Goal: Find specific page/section: Find specific page/section

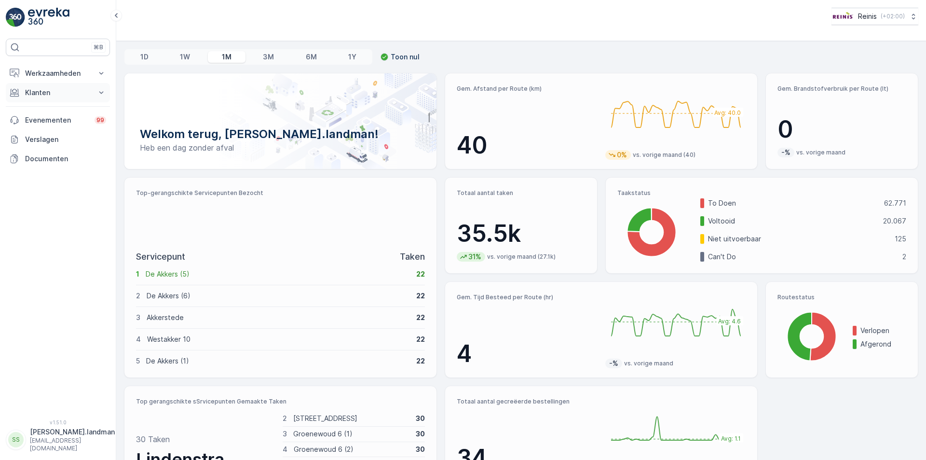
click at [55, 92] on p "Klanten" at bounding box center [58, 93] width 66 height 10
click at [45, 158] on p "Orders" at bounding box center [36, 163] width 22 height 10
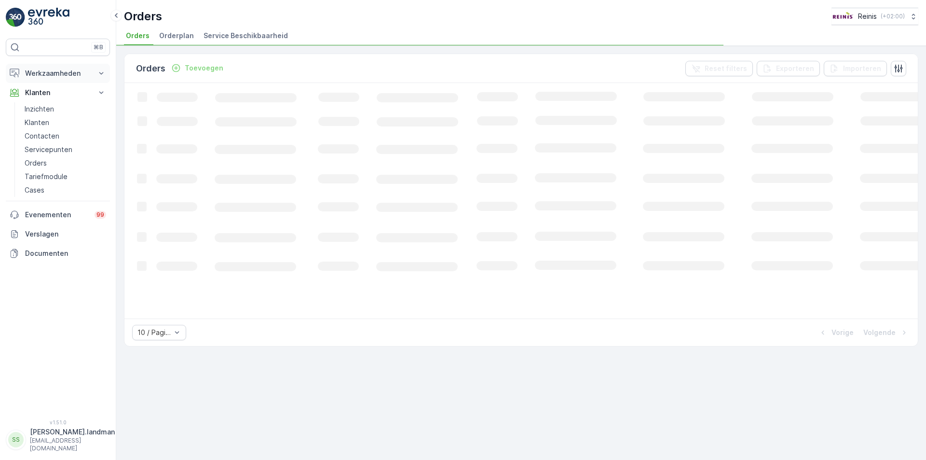
click at [99, 68] on button "Werkzaamheden" at bounding box center [58, 73] width 104 height 19
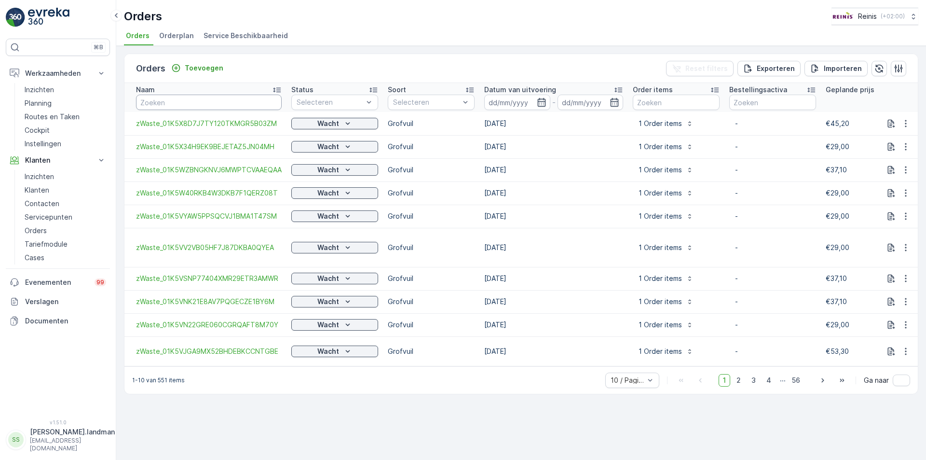
click at [164, 101] on input "text" at bounding box center [209, 102] width 146 height 15
type input "[STREET_ADDRESS]"
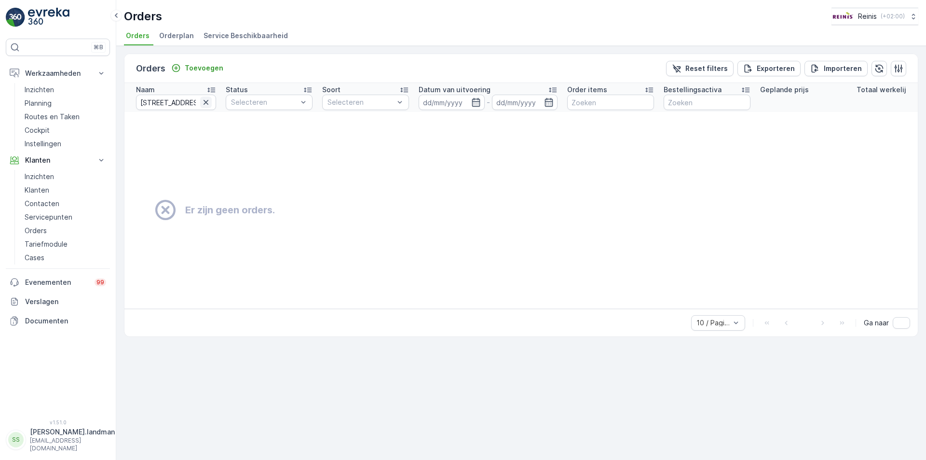
click at [205, 98] on icon "button" at bounding box center [206, 102] width 10 height 10
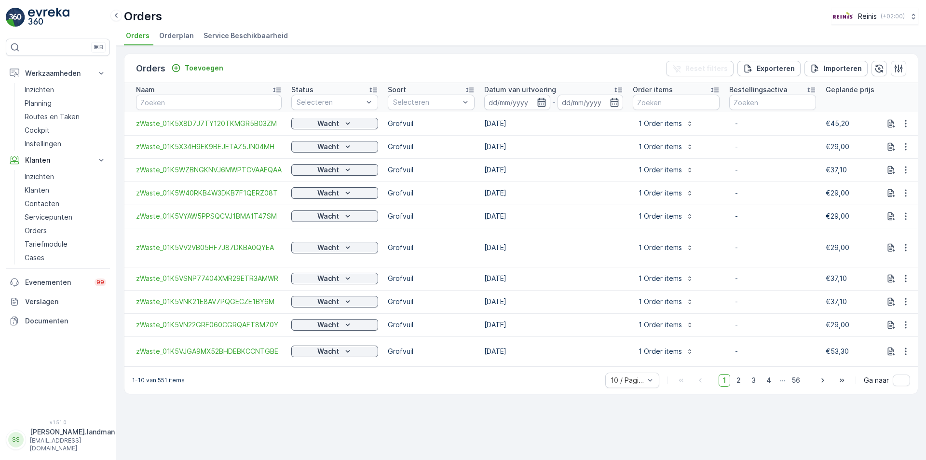
click at [546, 100] on icon "button" at bounding box center [542, 102] width 10 height 10
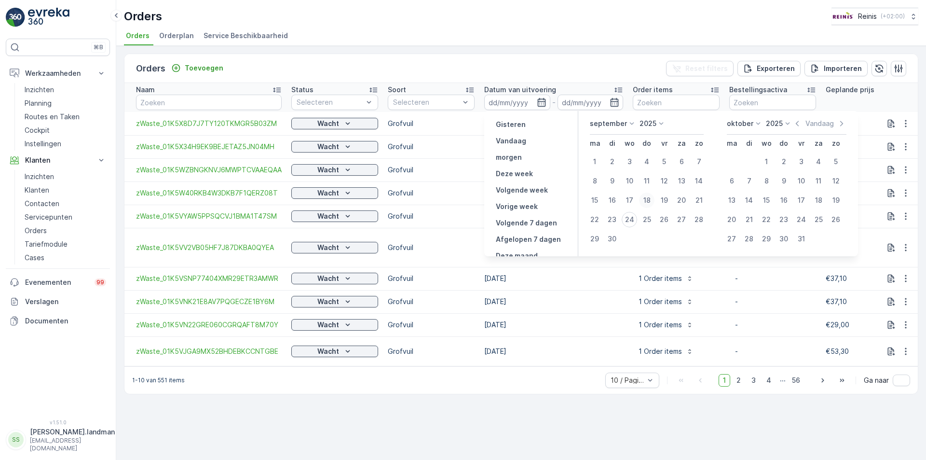
click at [649, 201] on div "18" at bounding box center [646, 199] width 15 height 15
type input "[DATE]"
click at [649, 201] on div "18" at bounding box center [646, 199] width 15 height 15
type input "[DATE]"
click at [614, 59] on div "Orders Toevoegen Reset filters Exporteren Importeren" at bounding box center [520, 68] width 793 height 29
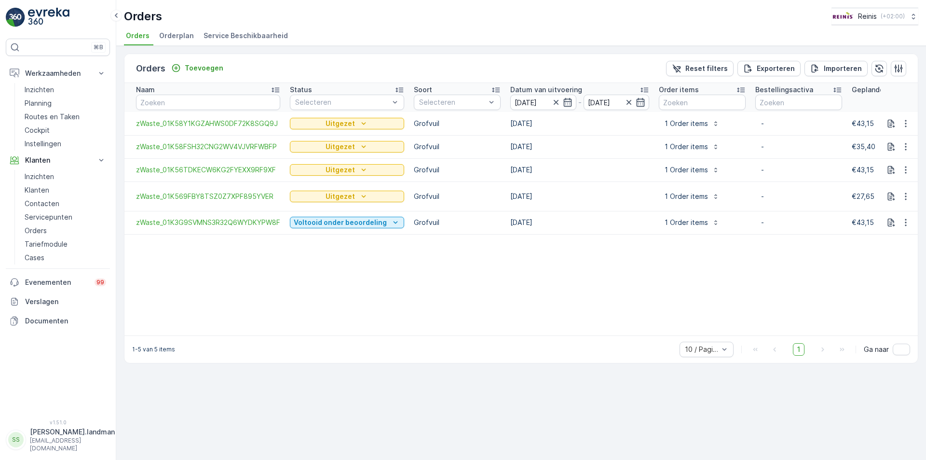
drag, startPoint x: 435, startPoint y: 335, endPoint x: 663, endPoint y: 330, distance: 227.7
click at [167, 125] on span "zWaste_01K58Y1KGZAHWS0DF72K8SGQ9J" at bounding box center [208, 124] width 144 height 10
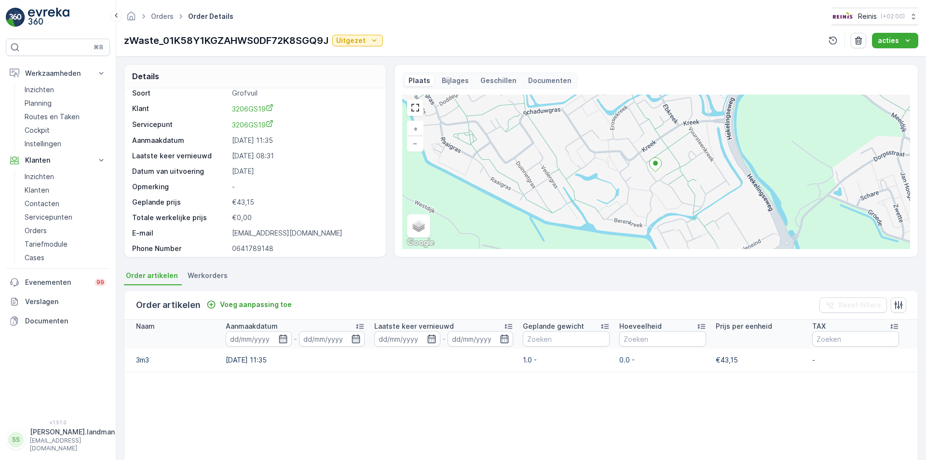
scroll to position [12, 0]
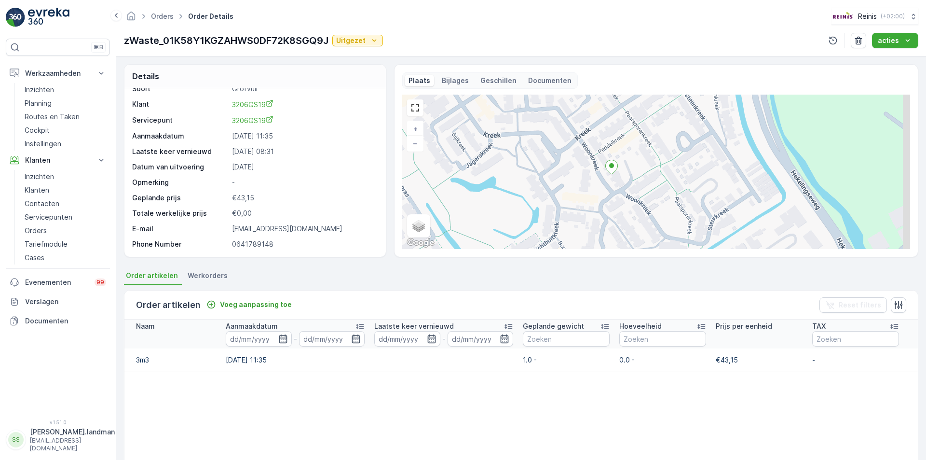
drag, startPoint x: 678, startPoint y: 171, endPoint x: 623, endPoint y: 178, distance: 55.9
click at [623, 178] on div "+ − Satelliet stappenplan Terrein Hybride Leaflet Sneltoetsen Kaartgegevens Kaa…" at bounding box center [656, 172] width 508 height 154
click at [163, 18] on link "Orders" at bounding box center [162, 16] width 23 height 8
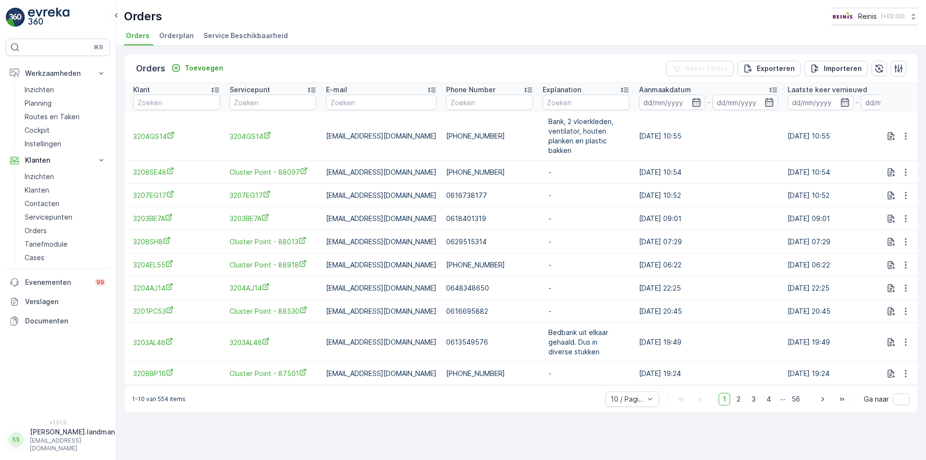
scroll to position [0, 1023]
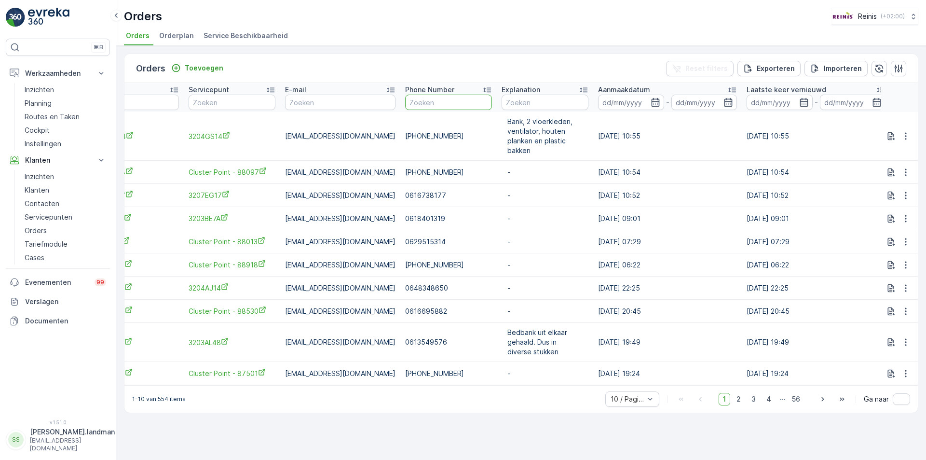
click at [454, 107] on input "text" at bounding box center [448, 102] width 87 height 15
type input "06307"
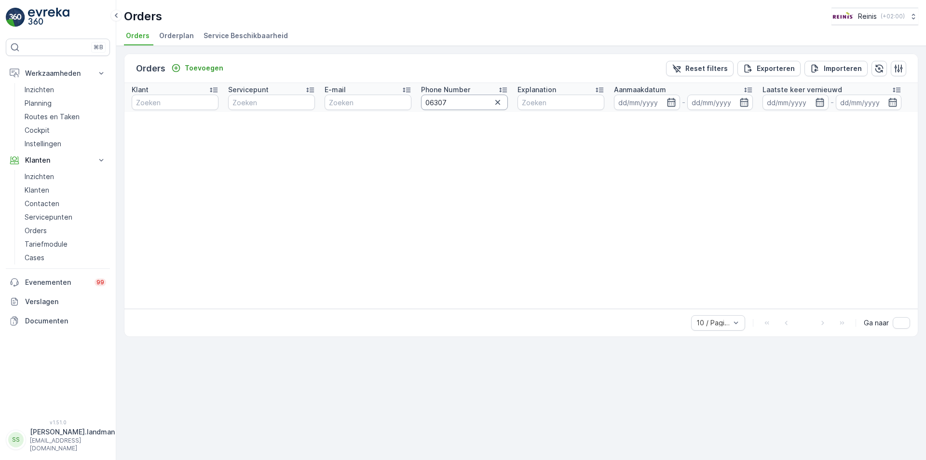
scroll to position [0, 918]
click at [454, 107] on input "06307" at bounding box center [464, 102] width 87 height 15
type input "0630717509"
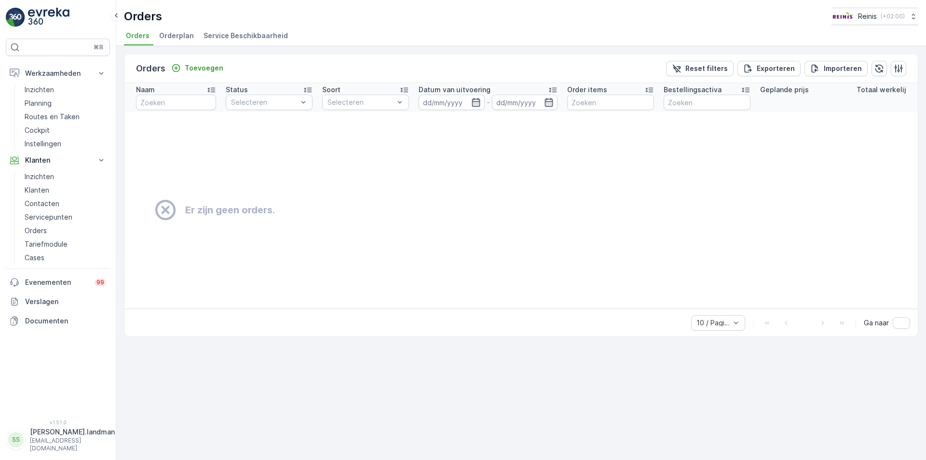
scroll to position [0, 912]
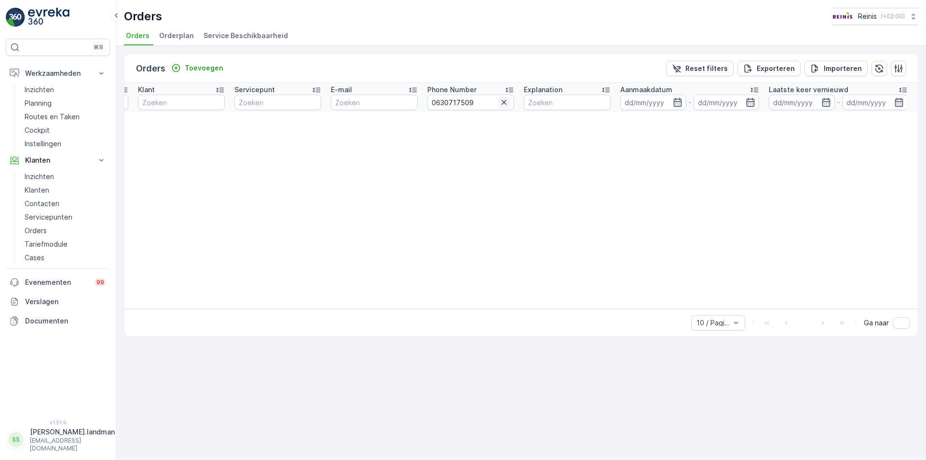
click at [505, 105] on icon "button" at bounding box center [504, 102] width 10 height 10
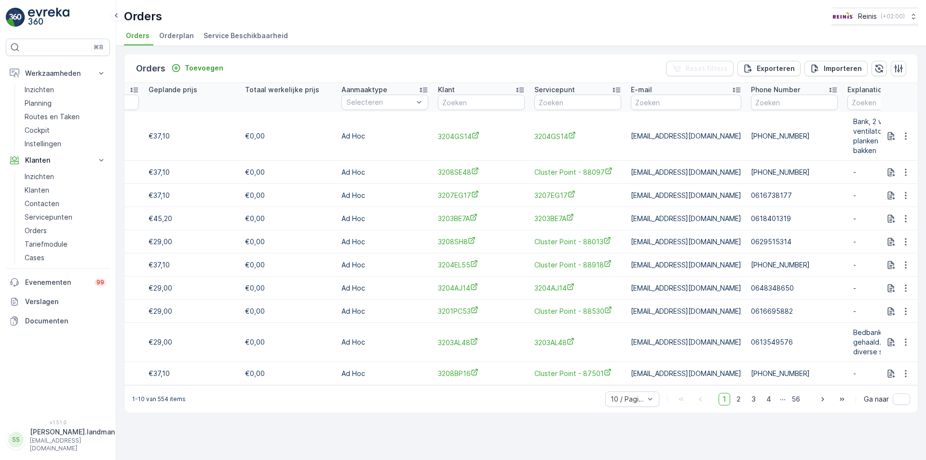
scroll to position [0, 782]
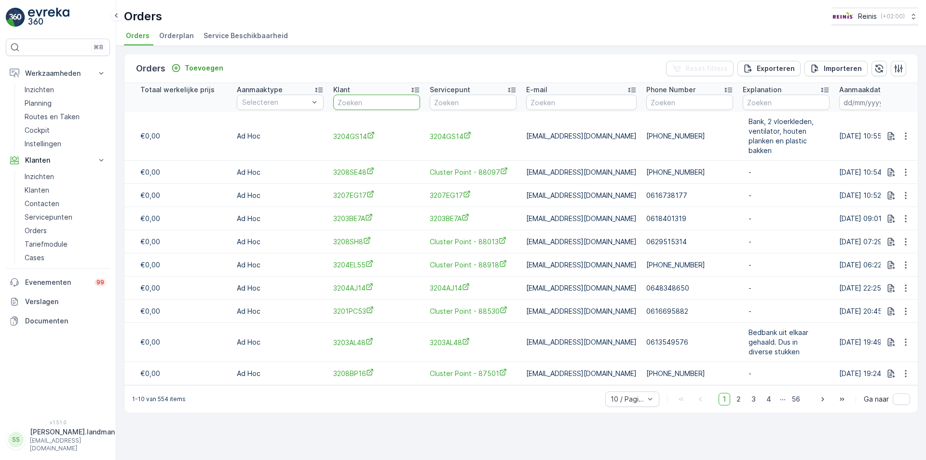
click at [363, 103] on input "text" at bounding box center [376, 102] width 87 height 15
paste input "3207 RJ"
type input "3207 RJ"
click at [356, 102] on input "3207 RJ" at bounding box center [376, 102] width 87 height 15
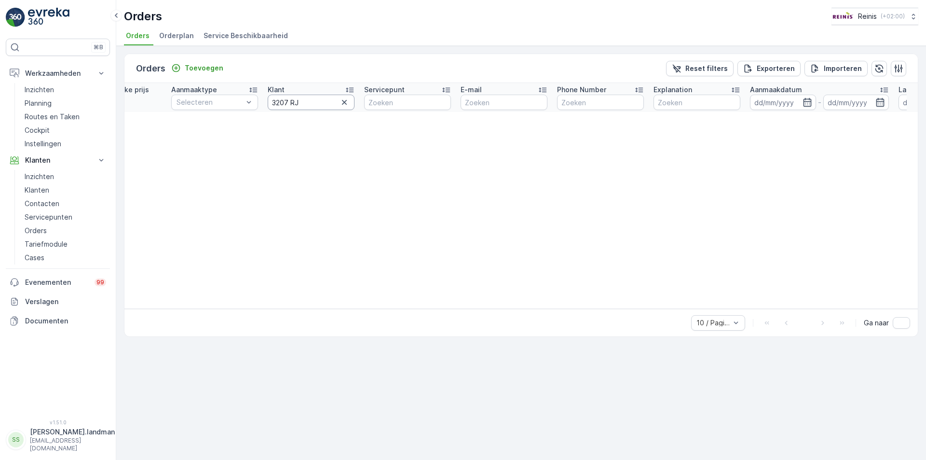
click at [290, 102] on input "3207 RJ" at bounding box center [311, 102] width 87 height 15
type input "3207RJ"
click at [311, 103] on input "3207RJ" at bounding box center [311, 102] width 87 height 15
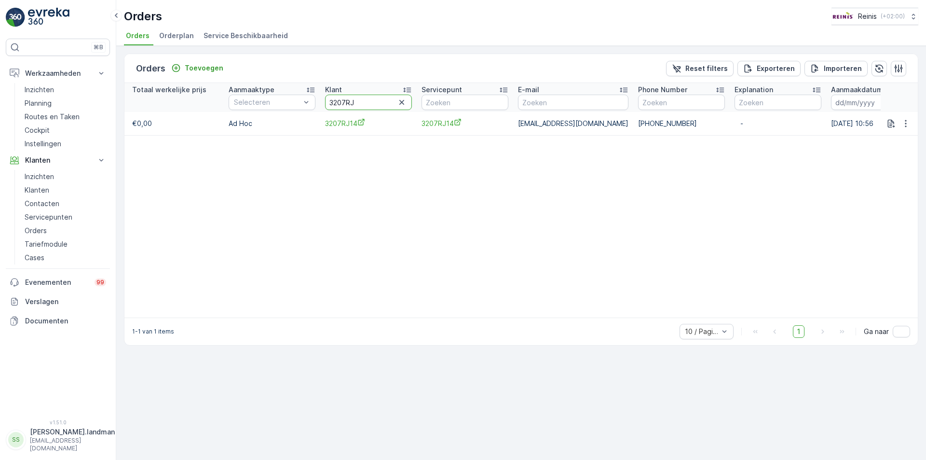
click at [364, 103] on input "3207RJ" at bounding box center [368, 102] width 87 height 15
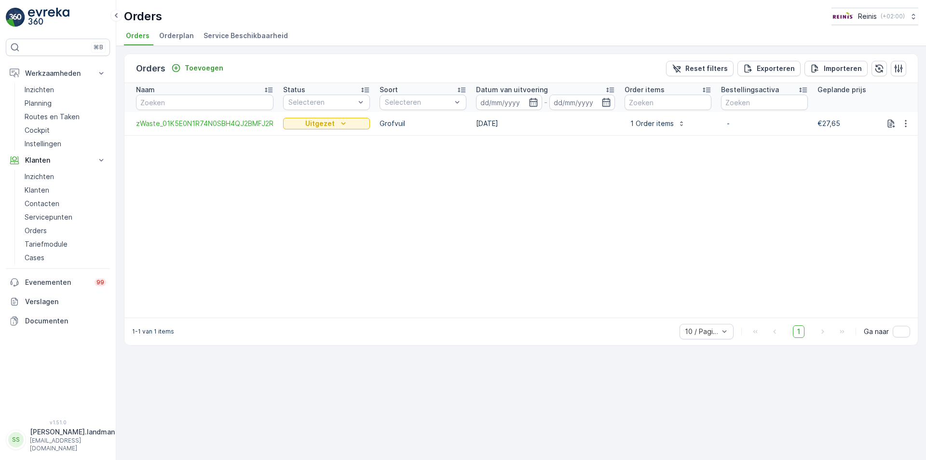
drag, startPoint x: 325, startPoint y: 316, endPoint x: 699, endPoint y: 299, distance: 374.7
click at [340, 325] on div "1-1 van 1 items 10 / Pagina 1 Ga naar" at bounding box center [520, 330] width 793 height 27
click at [35, 138] on link "Instellingen" at bounding box center [65, 144] width 89 height 14
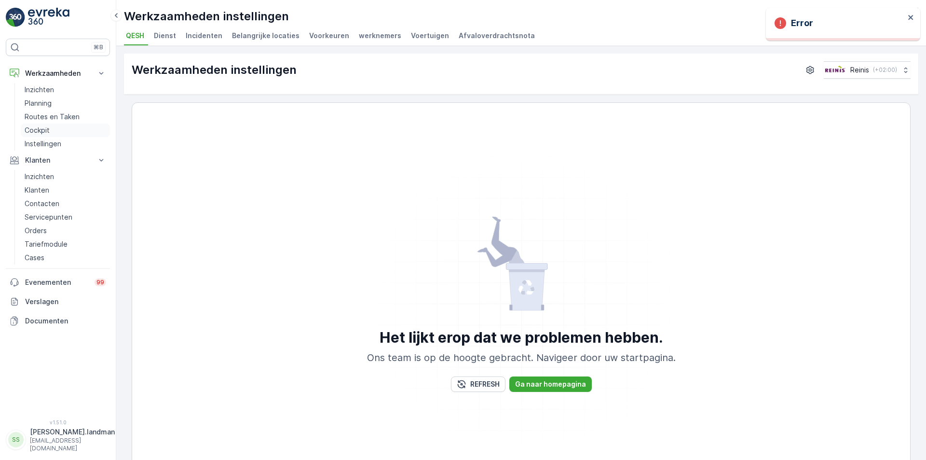
click at [47, 132] on p "Cockpit" at bounding box center [37, 130] width 25 height 10
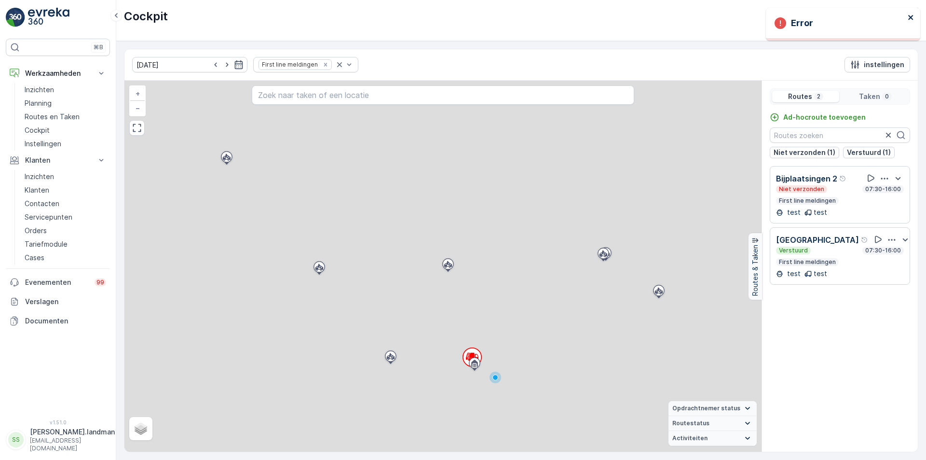
click at [909, 13] on div "Error" at bounding box center [843, 24] width 154 height 33
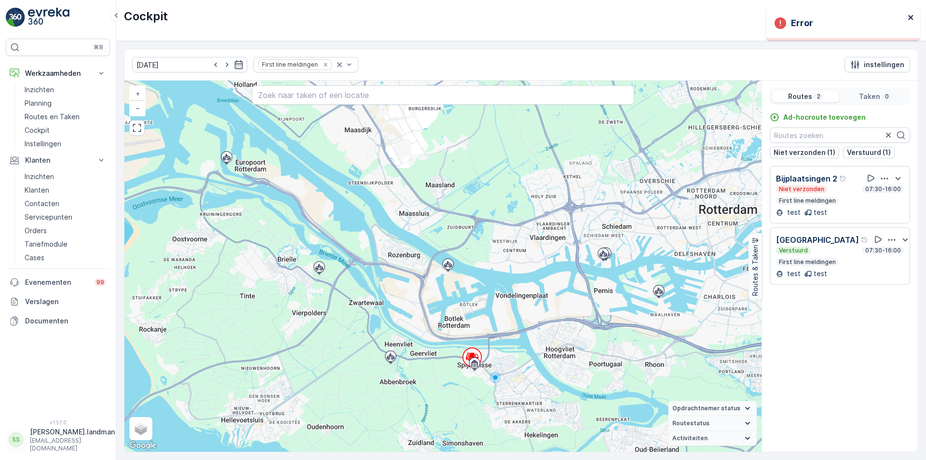
click at [909, 20] on icon "close" at bounding box center [911, 18] width 7 height 8
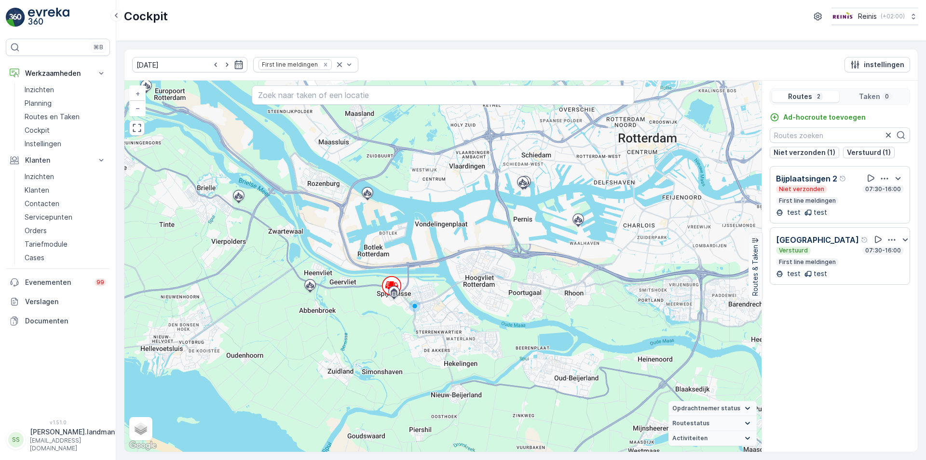
drag, startPoint x: 585, startPoint y: 369, endPoint x: 501, endPoint y: 292, distance: 113.4
click at [501, 292] on div "+ − Satelliet stappenplan Terrein Hybride Leaflet Sneltoetsen Kaartgegevens Kaa…" at bounding box center [442, 266] width 637 height 371
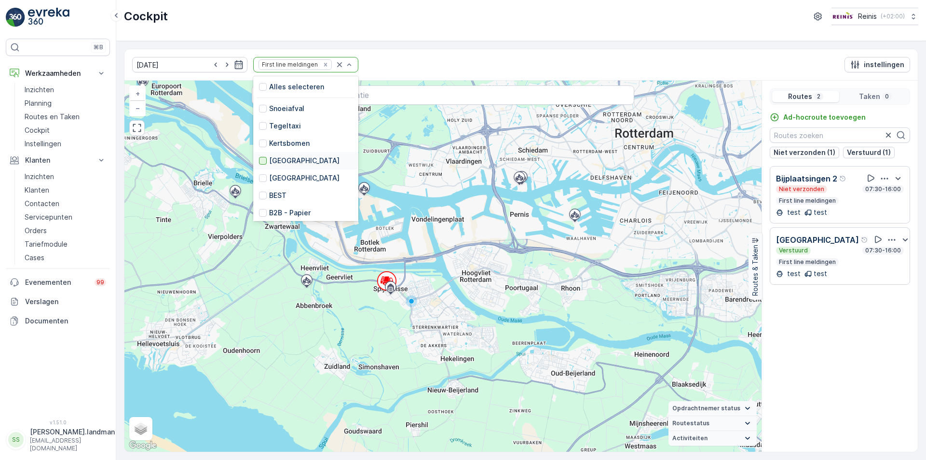
click at [259, 161] on div at bounding box center [263, 161] width 8 height 8
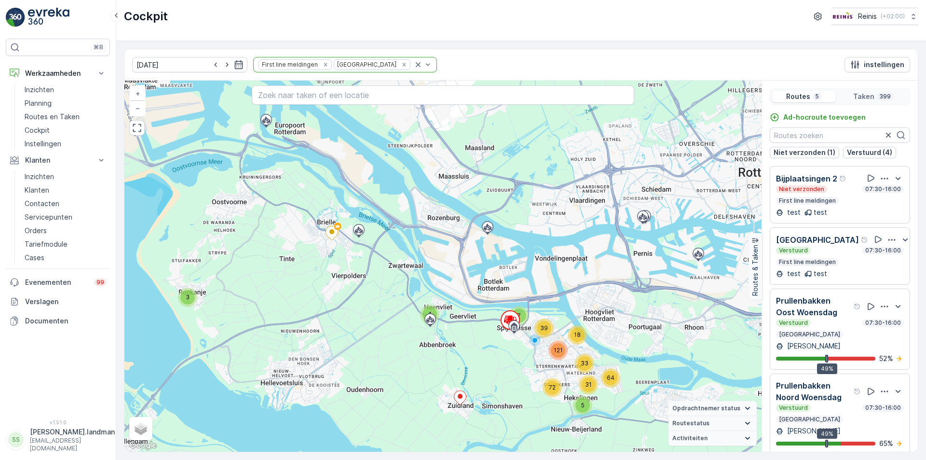
click at [848, 327] on div "Verstuurd 07:30-16:00 [GEOGRAPHIC_DATA]" at bounding box center [840, 328] width 128 height 19
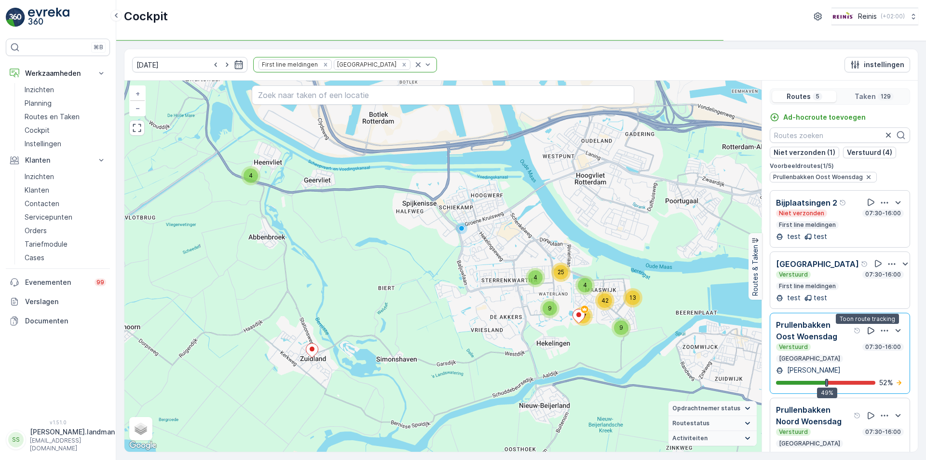
click at [866, 331] on icon at bounding box center [871, 331] width 10 height 10
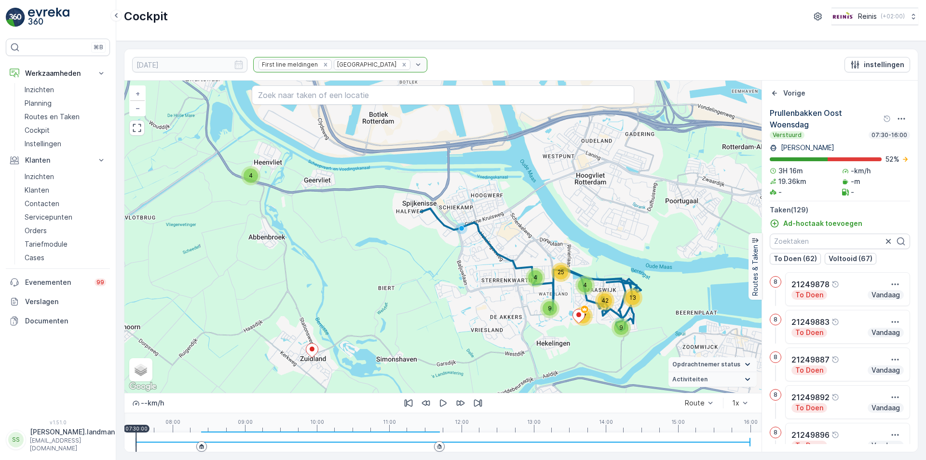
click at [260, 425] on div "08:00 09:00 10:00 11:00 12:00 13:00 14:00 15:00 16:00 07:30:00" at bounding box center [443, 422] width 614 height 19
click at [341, 424] on div "08:00 09:00 10:00 11:00 12:00 13:00 14:00 15:00 16:00 09:13:00" at bounding box center [443, 422] width 614 height 19
click at [737, 421] on div "08:00 09:00 10:00 11:00 12:00 13:00 14:00 15:00 16:00 10:19:50" at bounding box center [443, 422] width 614 height 19
click at [735, 430] on p "15:49:40" at bounding box center [738, 428] width 23 height 6
click at [702, 428] on div "08:00 09:00 10:00 11:00 12:00 13:00 14:00 15:00 16:00 15:20:00" at bounding box center [443, 422] width 614 height 19
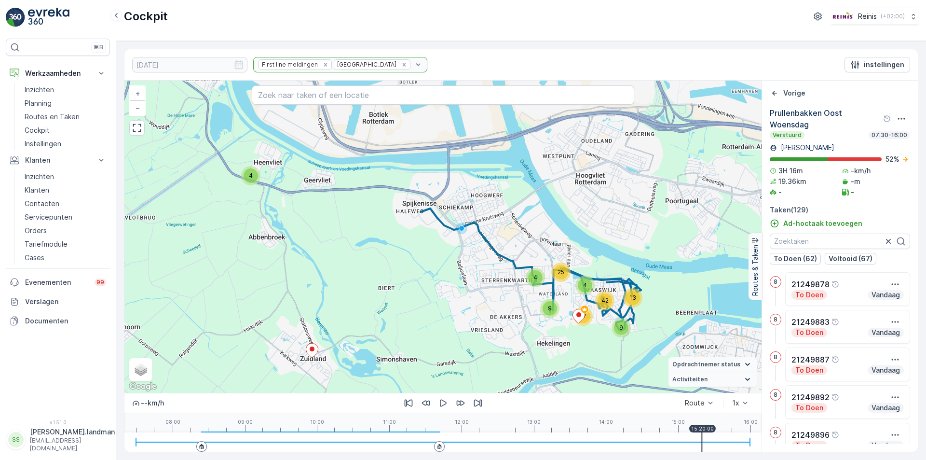
click at [368, 63] on div "First line meldingen [GEOGRAPHIC_DATA]" at bounding box center [340, 64] width 174 height 15
click at [387, 65] on div "First line meldingen [GEOGRAPHIC_DATA]" at bounding box center [340, 64] width 174 height 15
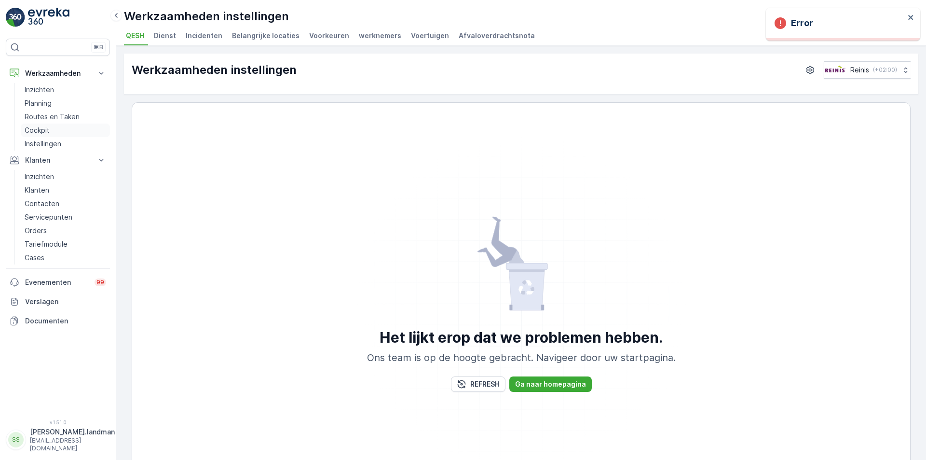
click at [38, 127] on p "Cockpit" at bounding box center [37, 130] width 25 height 10
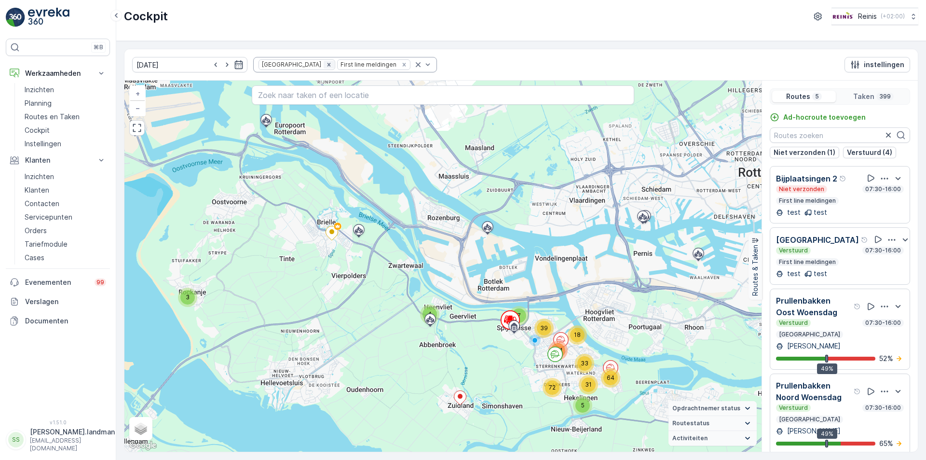
click at [326, 64] on icon "Remove Prullenbakken" at bounding box center [329, 64] width 7 height 7
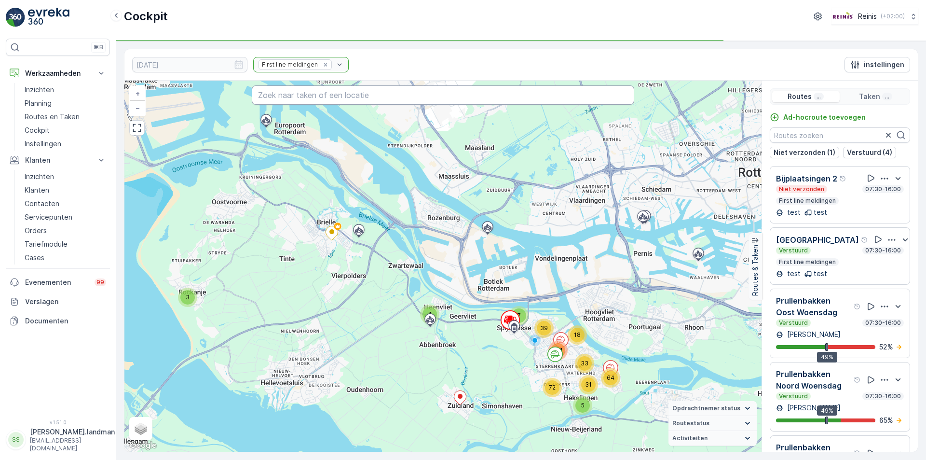
click at [329, 98] on input "text" at bounding box center [443, 94] width 382 height 19
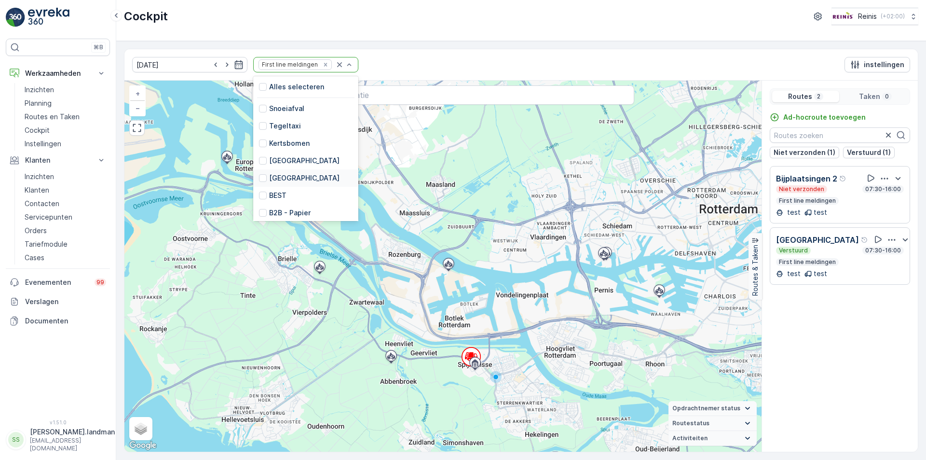
click at [259, 178] on div "[GEOGRAPHIC_DATA]" at bounding box center [299, 178] width 81 height 10
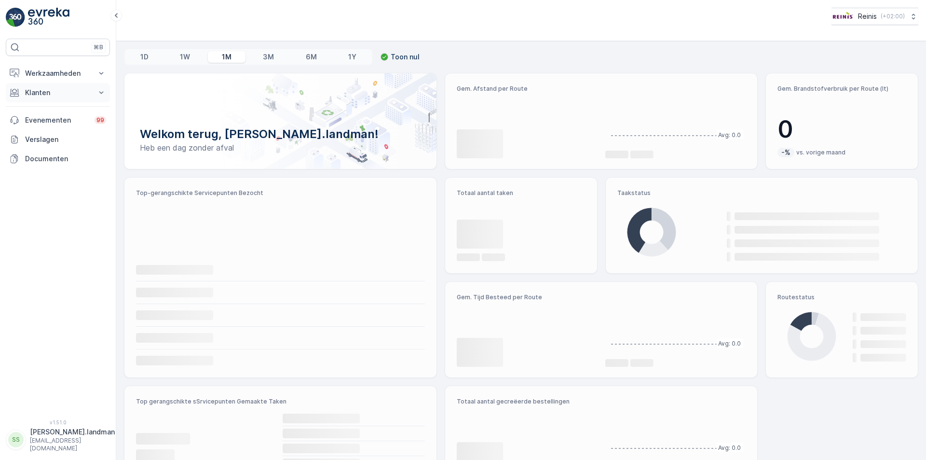
click at [53, 94] on p "Klanten" at bounding box center [58, 93] width 66 height 10
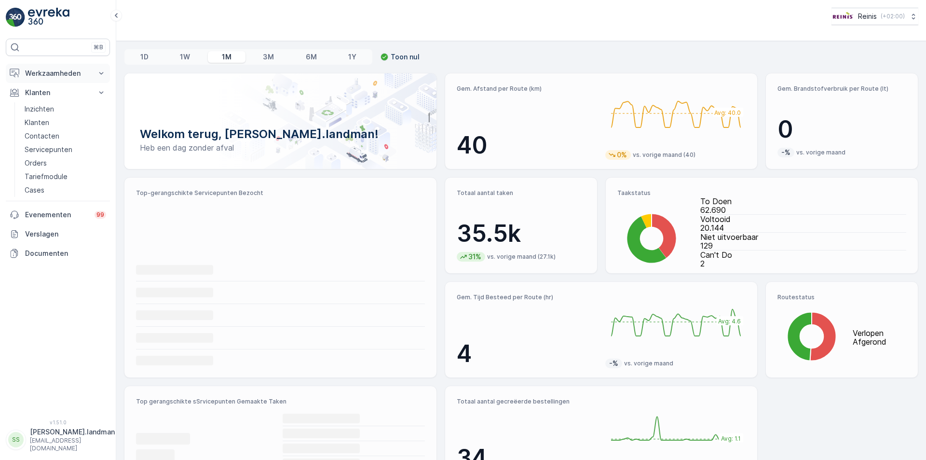
click at [53, 68] on p "Werkzaamheden" at bounding box center [58, 73] width 66 height 10
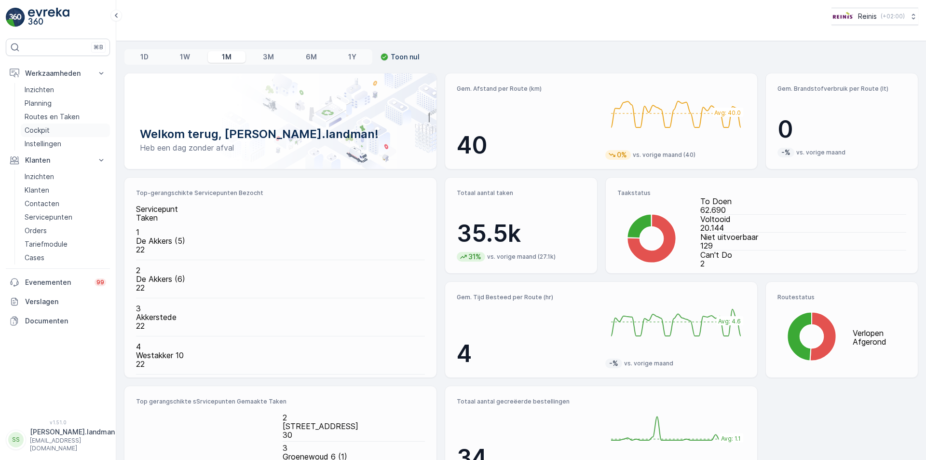
click at [36, 126] on p "Cockpit" at bounding box center [37, 130] width 25 height 10
